Goal: Information Seeking & Learning: Learn about a topic

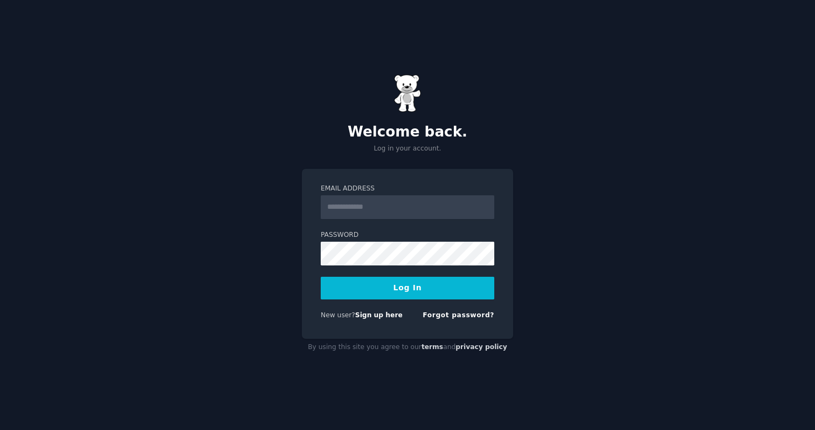
click at [546, 243] on div "Welcome back. Log in your account. Email Address Password Log In New user? Sign…" at bounding box center [407, 215] width 815 height 430
click at [410, 210] on input "Email Address" at bounding box center [408, 207] width 174 height 24
type input "**********"
click at [423, 282] on button "Log In" at bounding box center [408, 287] width 174 height 23
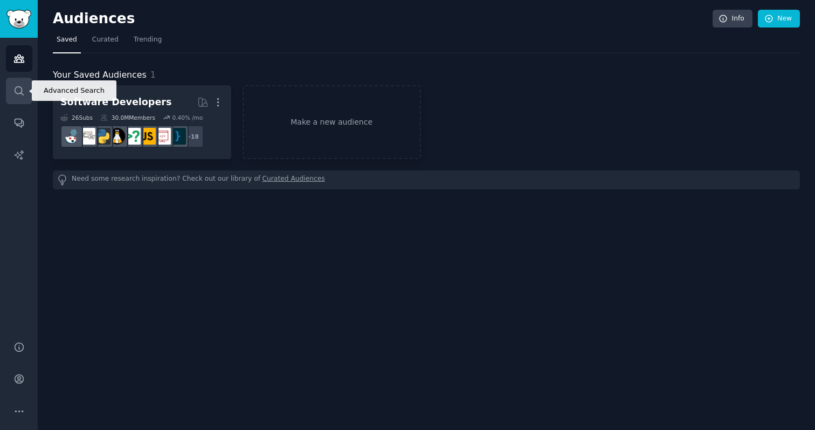
click at [17, 86] on icon "Sidebar" at bounding box center [19, 90] width 9 height 9
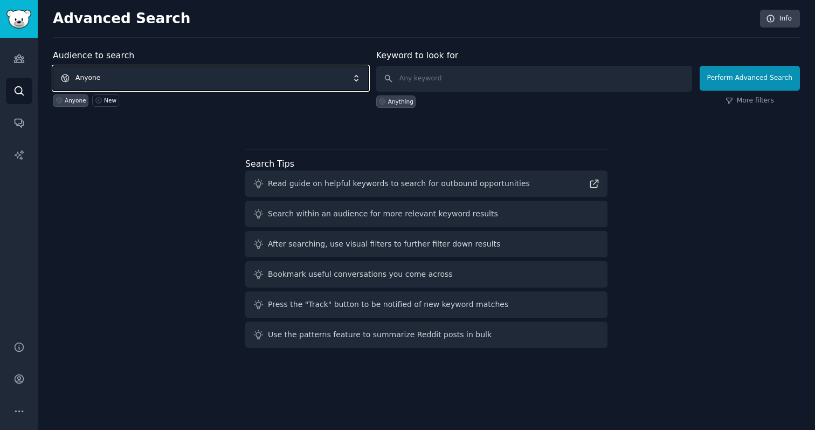
click at [271, 86] on span "Anyone" at bounding box center [211, 78] width 316 height 25
click at [760, 107] on div "Audience to search Anyone Anyone New Keyword to look for Anything Perform Advan…" at bounding box center [426, 89] width 747 height 81
click at [22, 20] on img "Sidebar" at bounding box center [18, 19] width 25 height 19
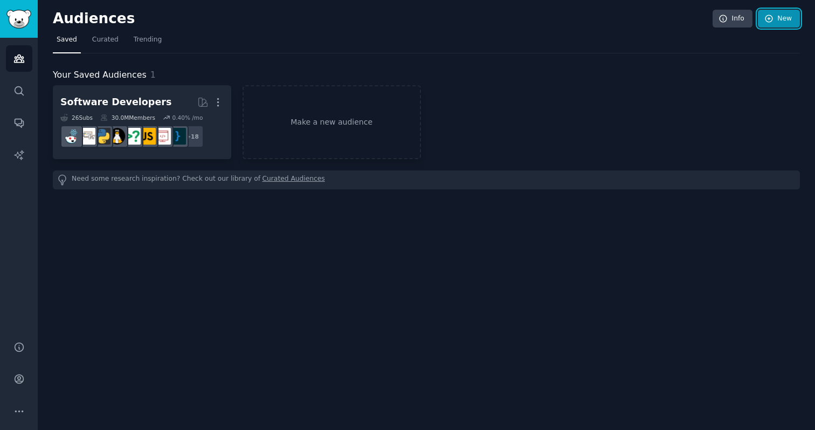
click at [785, 16] on link "New" at bounding box center [779, 19] width 42 height 18
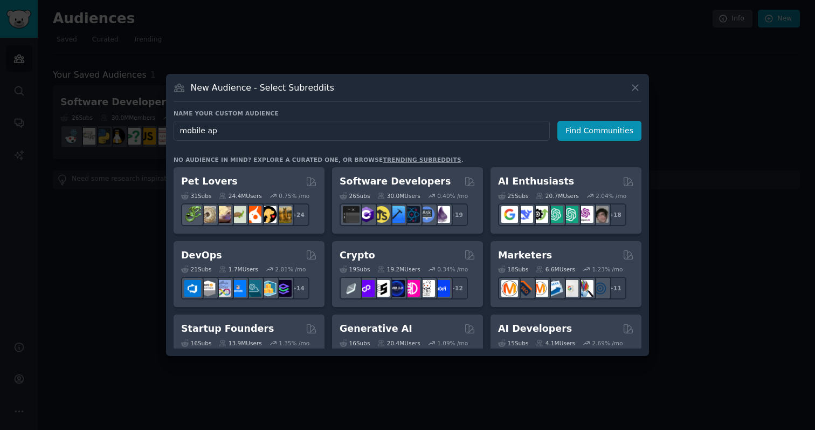
type input "mobile app"
click button "Find Communities" at bounding box center [599, 131] width 84 height 20
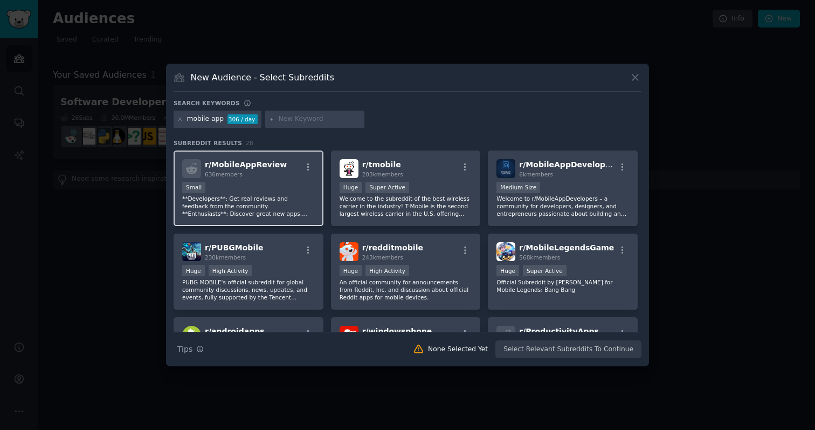
click at [242, 205] on p "**Developers**: Get real reviews and feedback from the community. **Enthusiasts…" at bounding box center [248, 206] width 133 height 23
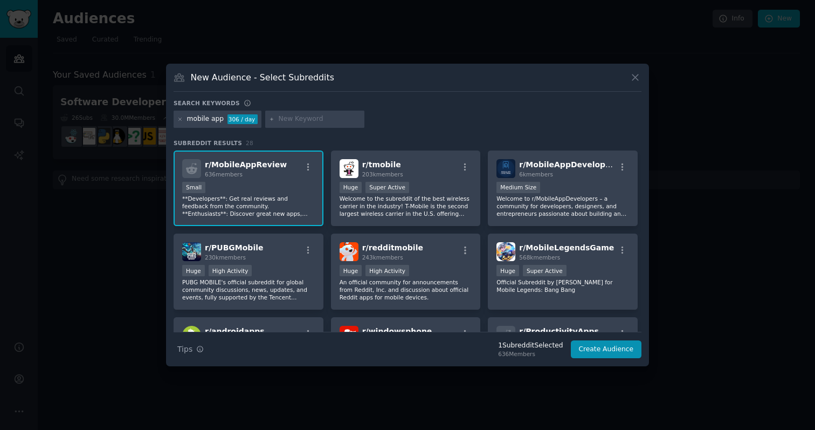
click at [238, 200] on p "**Developers**: Get real reviews and feedback from the community. **Enthusiasts…" at bounding box center [248, 206] width 133 height 23
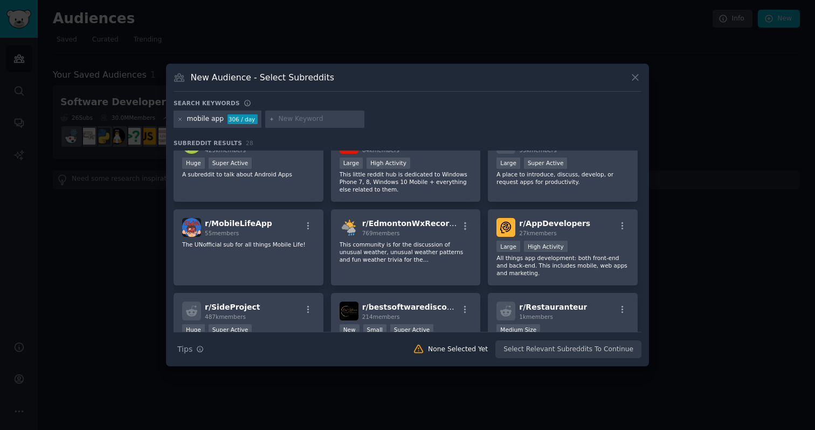
scroll to position [199, 0]
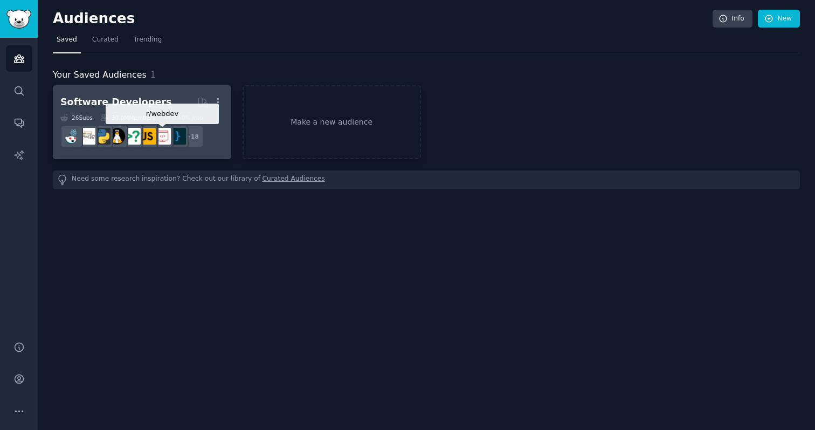
click at [139, 125] on div at bounding box center [132, 136] width 23 height 23
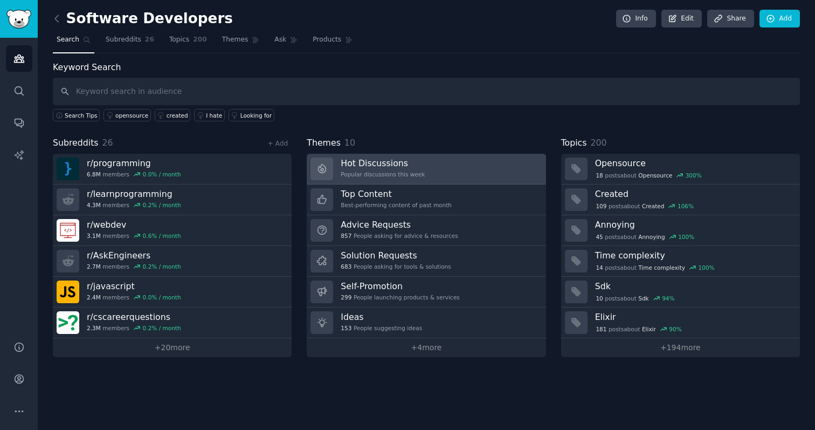
click at [419, 167] on h3 "Hot Discussions" at bounding box center [383, 162] width 84 height 11
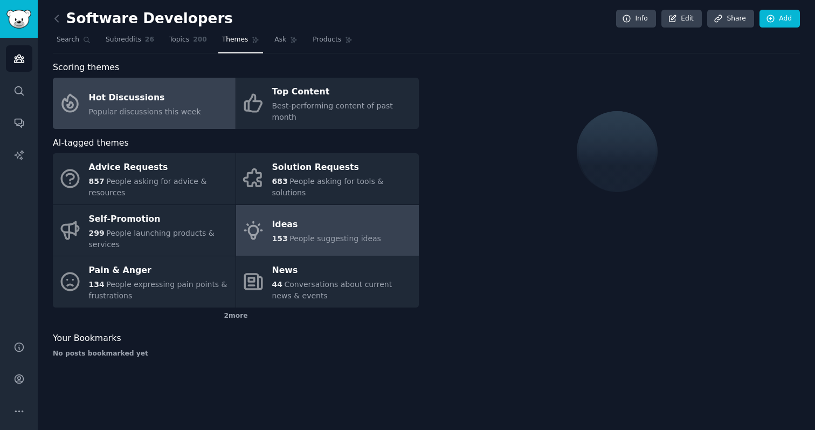
click at [292, 234] on span "People suggesting ideas" at bounding box center [335, 238] width 92 height 9
